Goal: Task Accomplishment & Management: Use online tool/utility

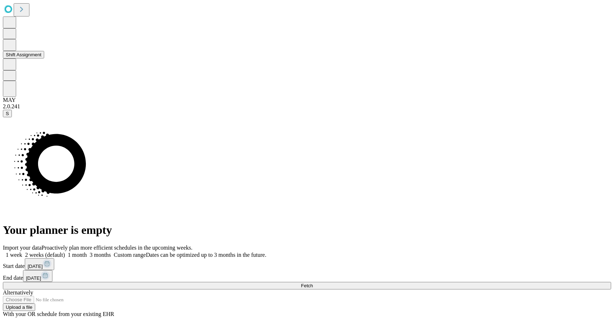
click at [40, 59] on button "Shift Assignment" at bounding box center [23, 55] width 41 height 8
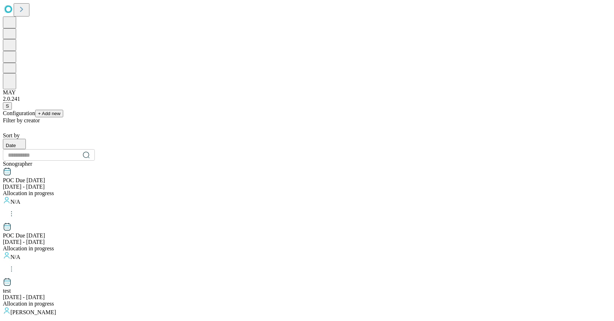
scroll to position [710, 0]
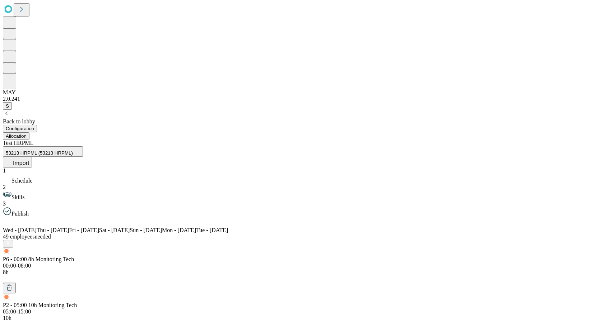
click at [37, 217] on icon at bounding box center [33, 221] width 9 height 9
click at [29, 132] on button "Allocation" at bounding box center [16, 136] width 27 height 8
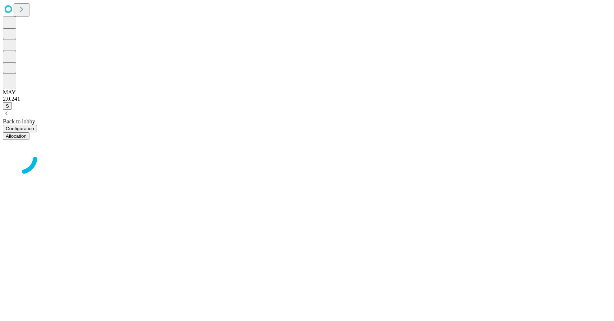
click at [37, 125] on button "Configuration" at bounding box center [20, 129] width 34 height 8
